Goal: Information Seeking & Learning: Learn about a topic

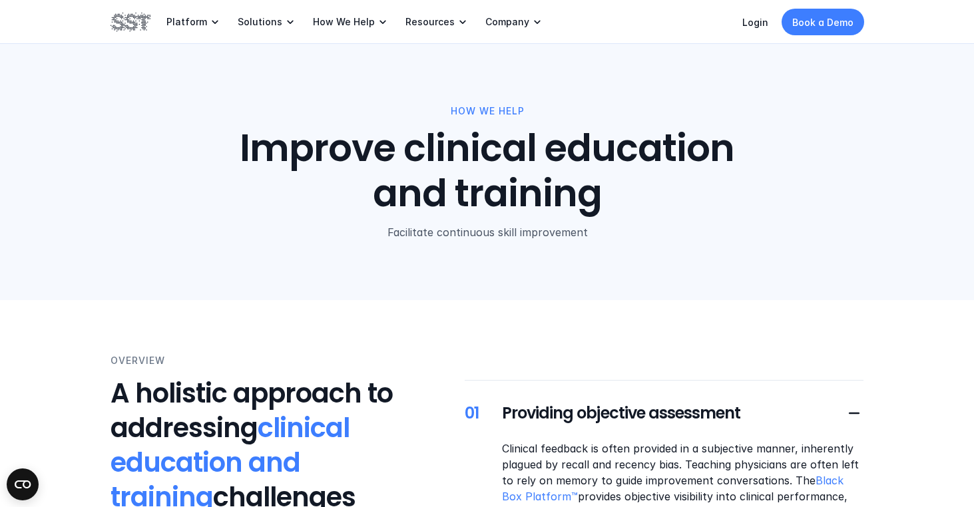
scroll to position [244, 0]
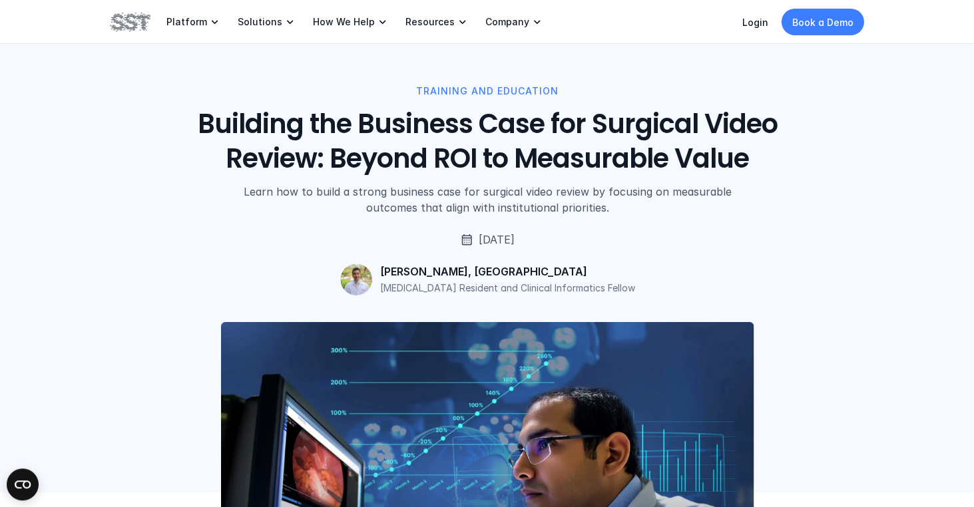
click at [43, 272] on div "TRAINING AND EDUCATION Building the Business Case for Surgical Video Review: Be…" at bounding box center [487, 148] width 974 height 296
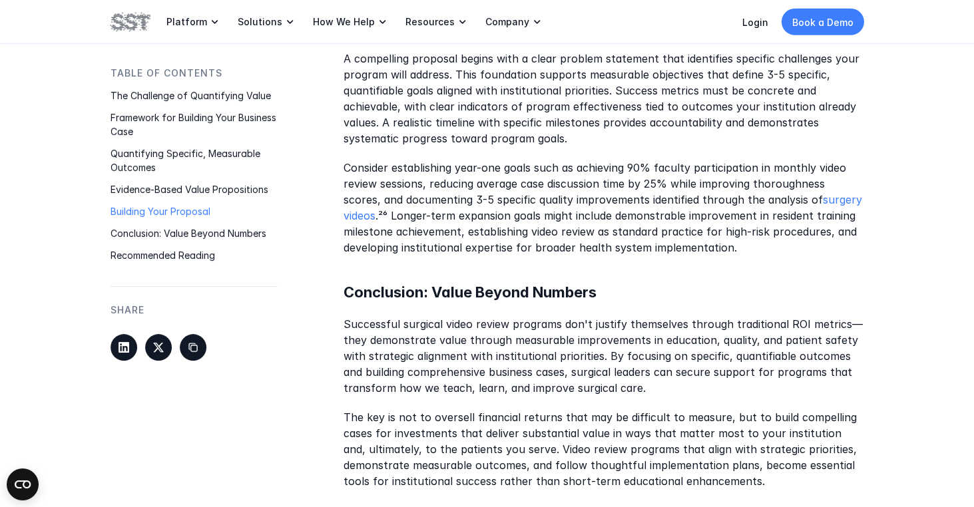
scroll to position [1843, 0]
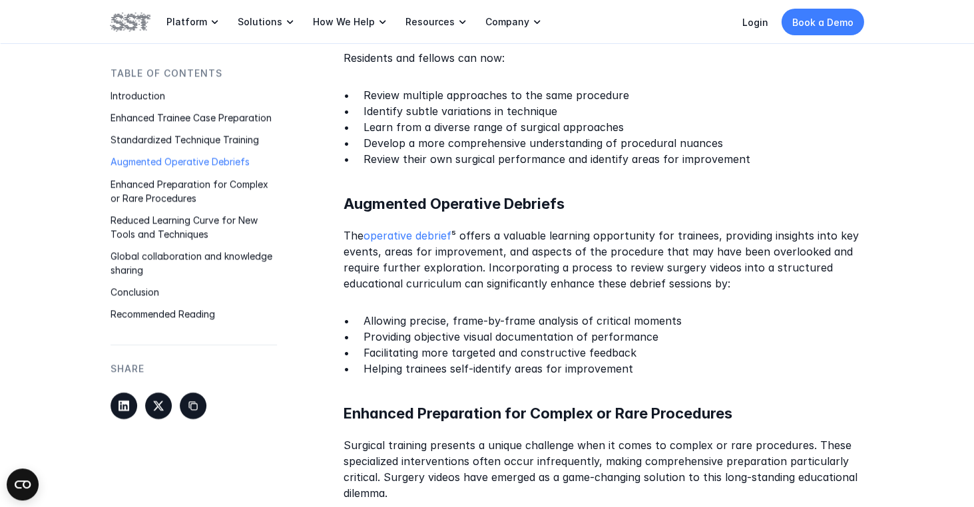
scroll to position [1524, 0]
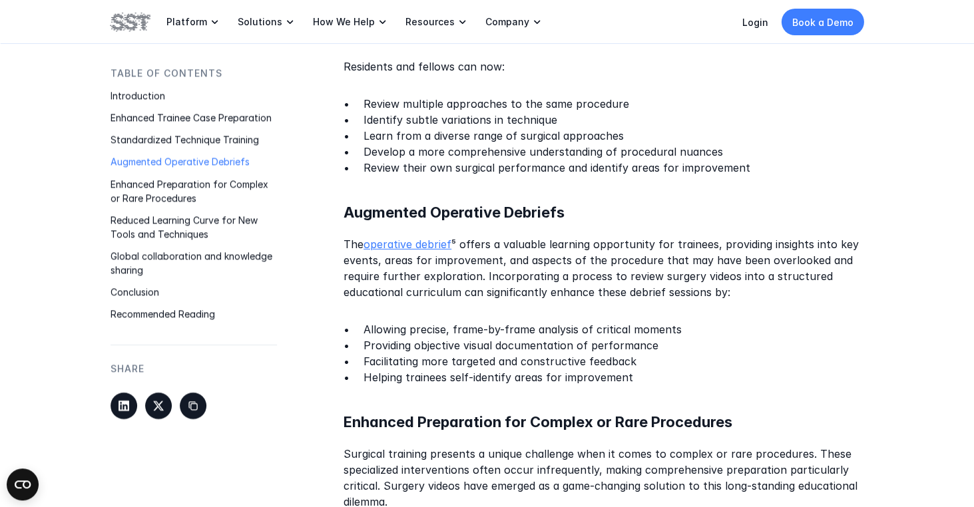
click at [402, 238] on link "operative debrief" at bounding box center [408, 244] width 88 height 13
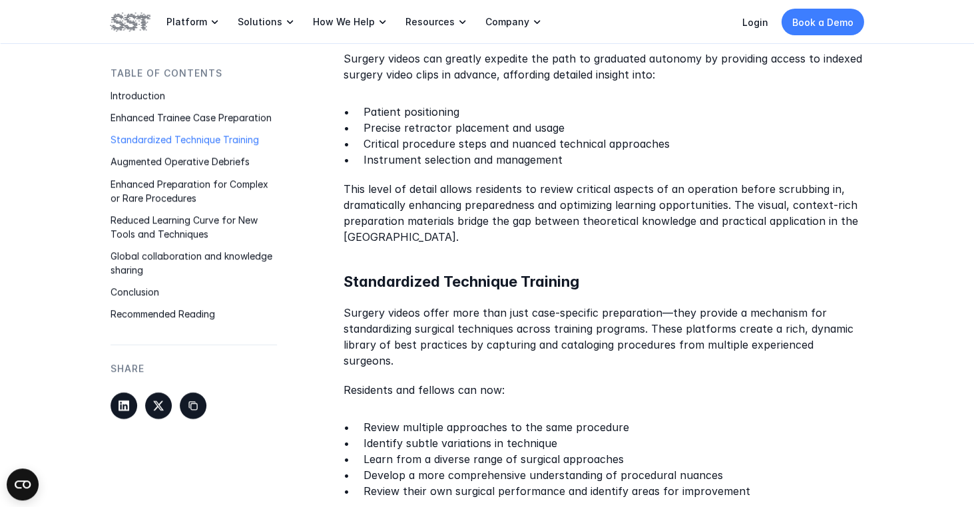
scroll to position [1163, 0]
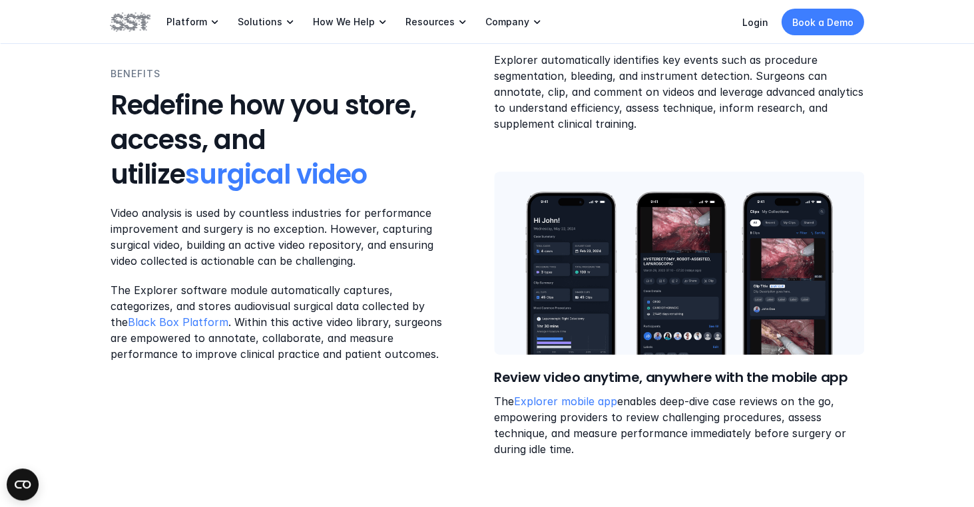
scroll to position [1773, 0]
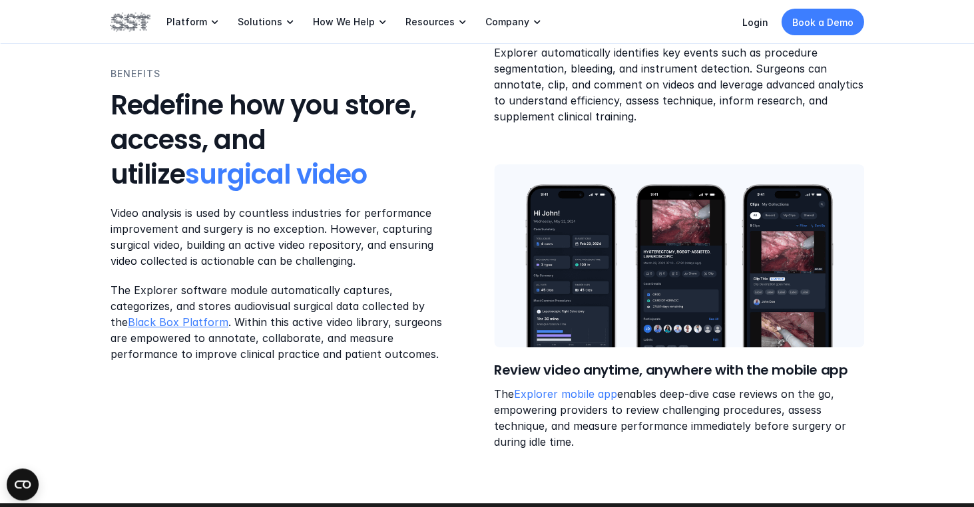
click at [170, 322] on link "Black Box Platform" at bounding box center [178, 322] width 101 height 13
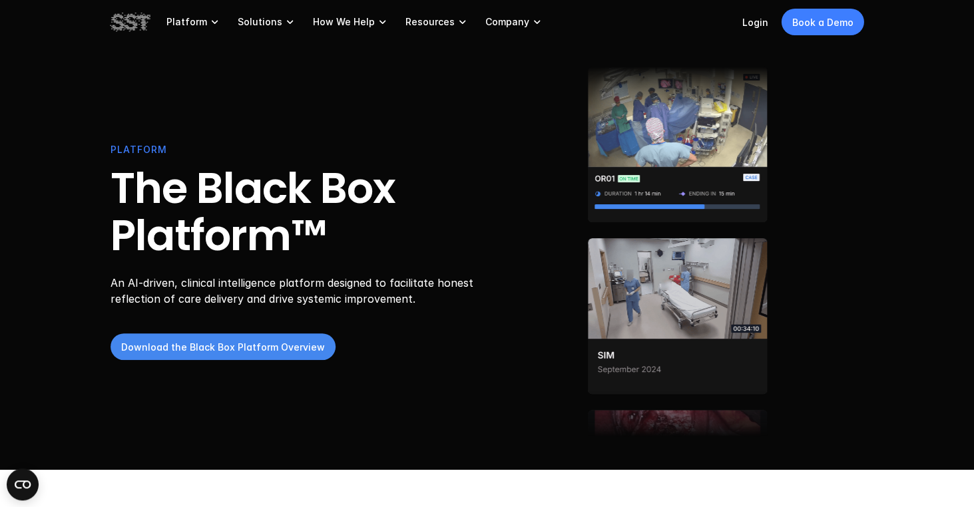
click at [170, 344] on p "Download the Black Box Platform Overview" at bounding box center [223, 347] width 204 height 14
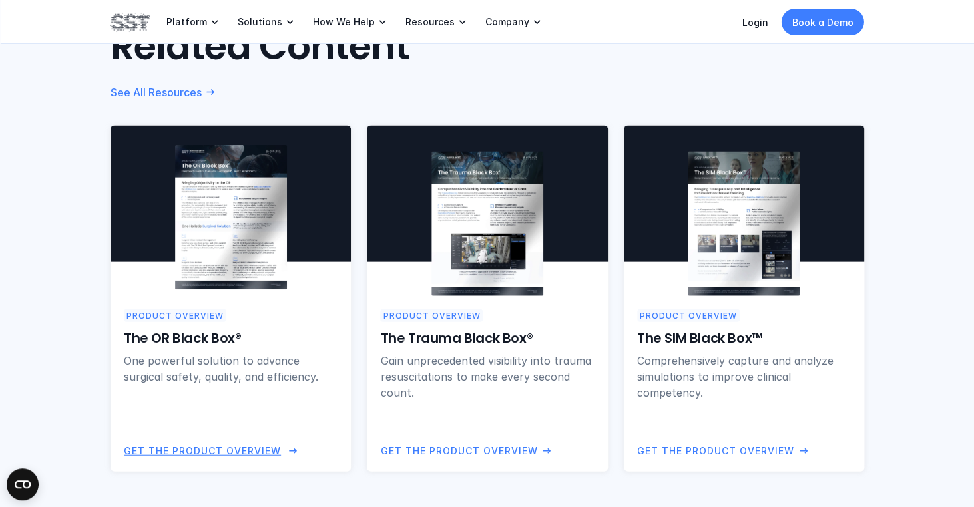
scroll to position [936, 0]
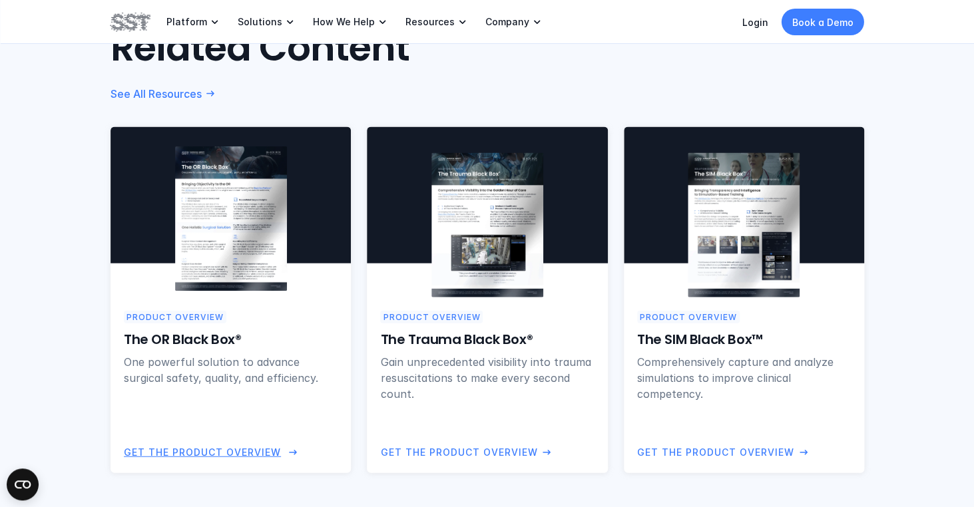
click at [242, 241] on img at bounding box center [230, 219] width 112 height 145
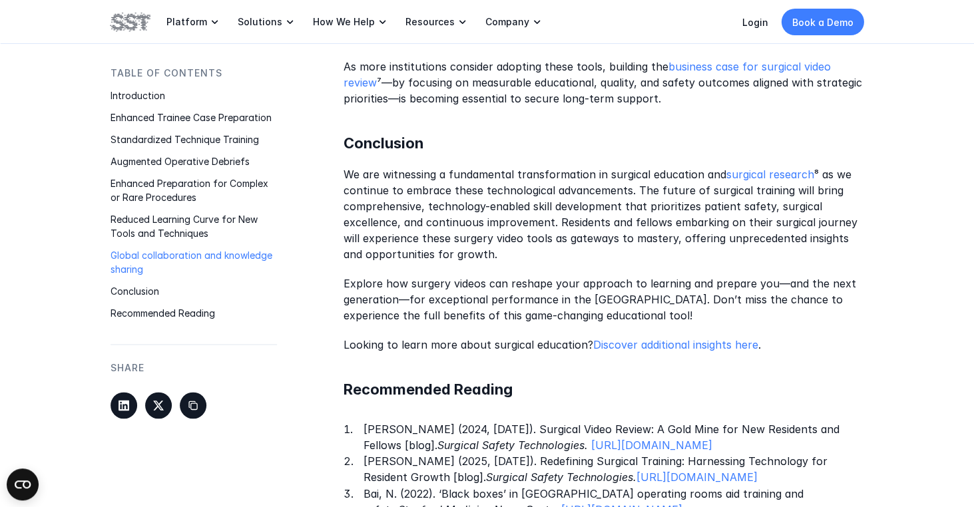
scroll to position [2449, 0]
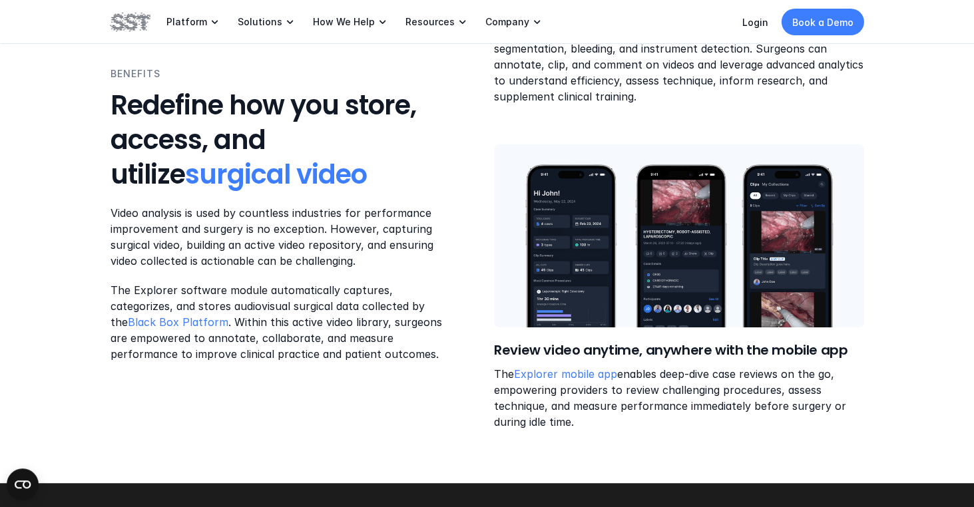
scroll to position [1794, 0]
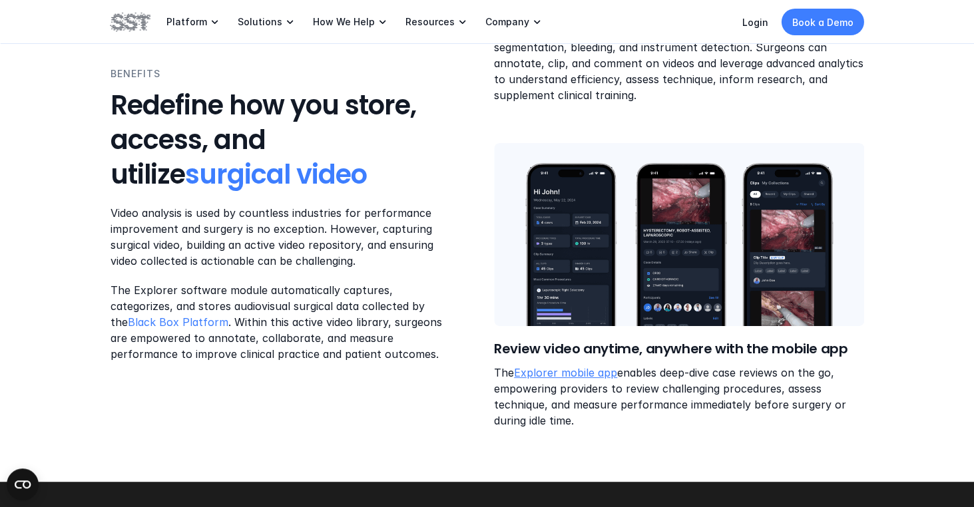
click at [577, 366] on link "Explorer mobile app" at bounding box center [565, 372] width 103 height 13
